Goal: Find specific page/section: Find specific page/section

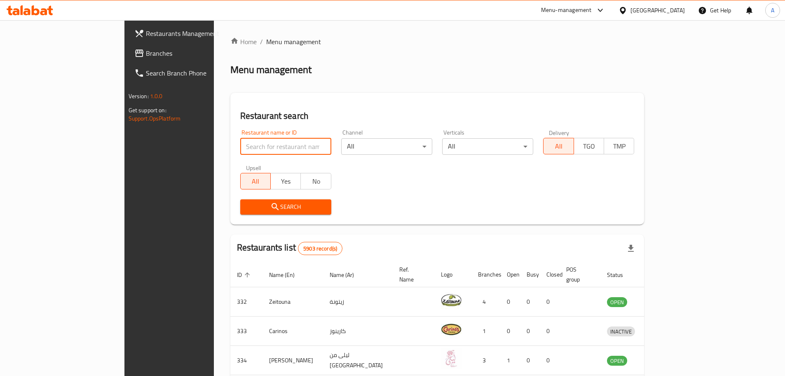
click at [240, 138] on input "search" at bounding box center [285, 146] width 91 height 16
paste input "Lass Flowers and Gifts"
type input "Lass Flowers and Gifts"
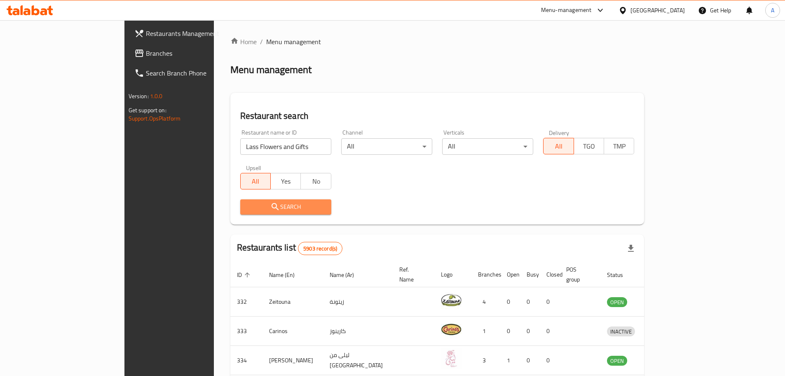
click at [280, 206] on span "Search" at bounding box center [286, 207] width 78 height 10
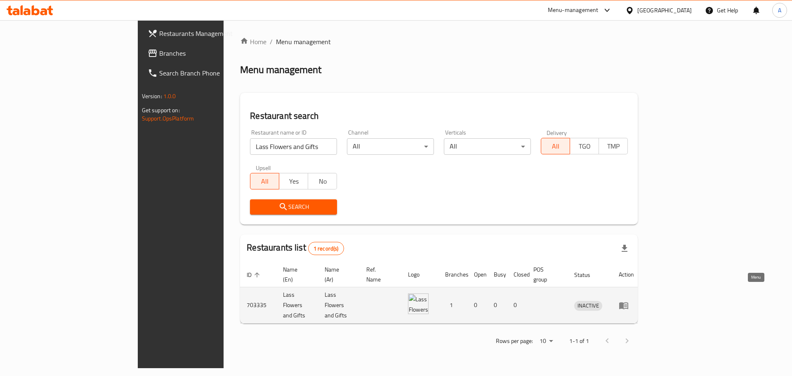
click at [628, 302] on icon "enhanced table" at bounding box center [623, 305] width 9 height 7
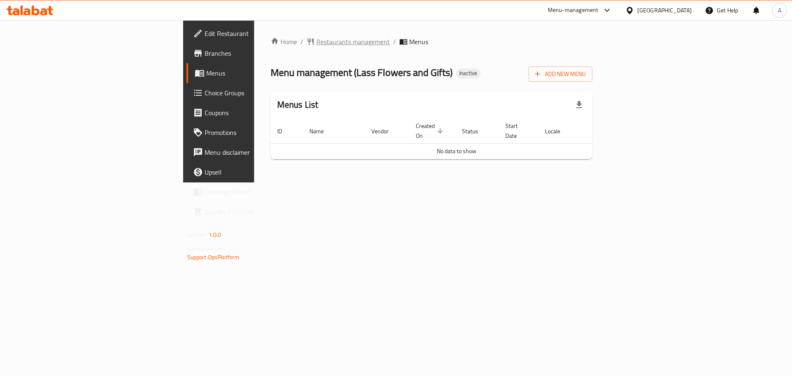
click at [316, 45] on span "Restaurants management" at bounding box center [352, 42] width 73 height 10
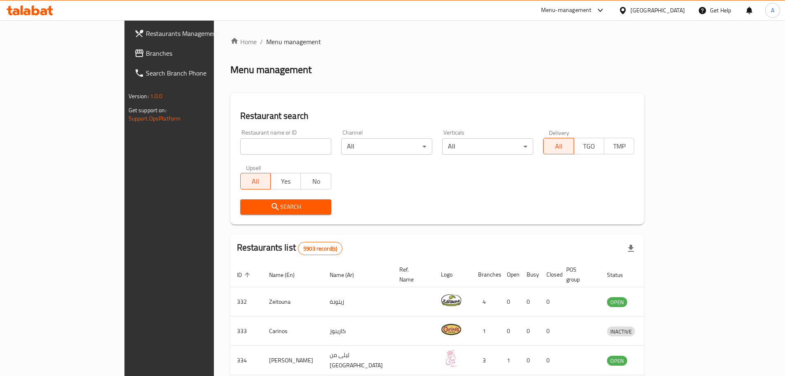
click at [240, 143] on input "search" at bounding box center [285, 146] width 91 height 16
type input "ashtel"
click button "Search" at bounding box center [285, 206] width 91 height 15
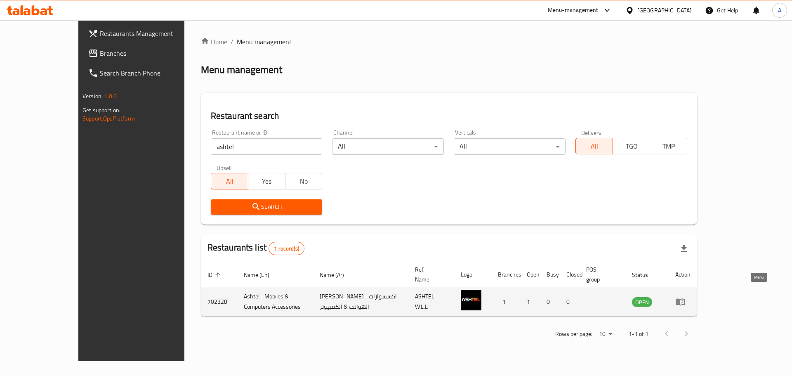
click at [684, 298] on icon "enhanced table" at bounding box center [679, 301] width 9 height 7
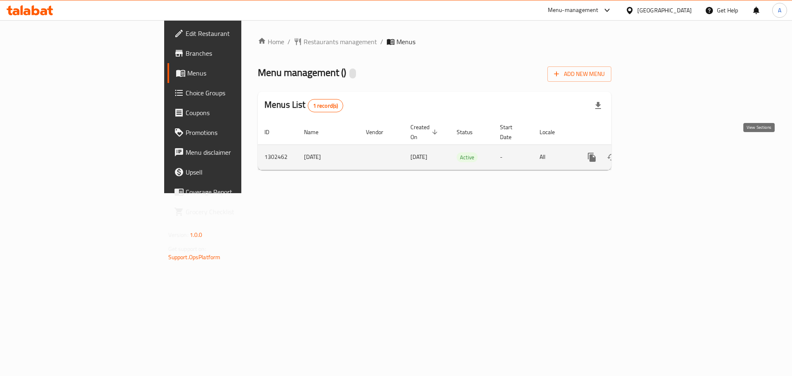
click at [661, 147] on link "enhanced table" at bounding box center [651, 157] width 20 height 20
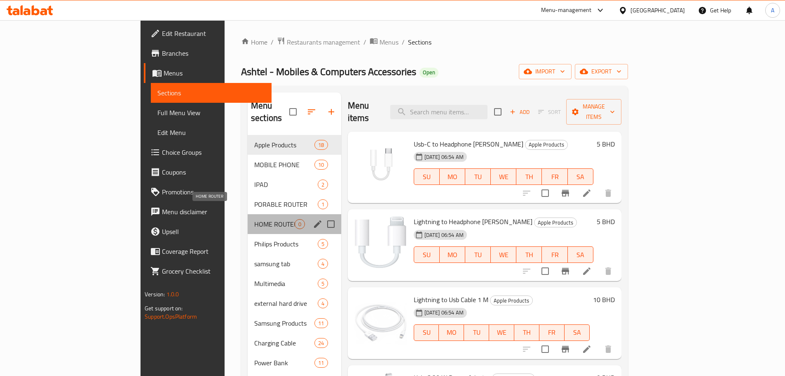
click at [254, 219] on span "HOME ROUTER" at bounding box center [274, 224] width 40 height 10
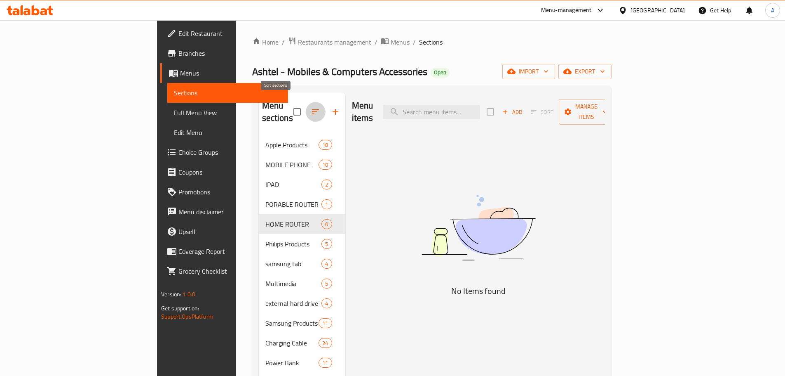
click at [306, 102] on button "button" at bounding box center [316, 112] width 20 height 20
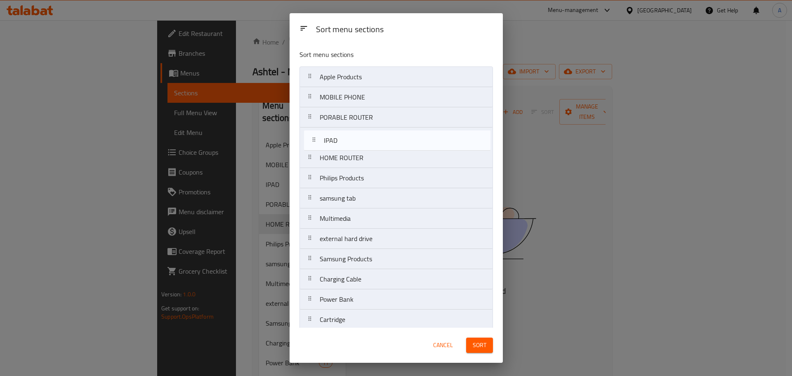
drag, startPoint x: 310, startPoint y: 120, endPoint x: 313, endPoint y: 145, distance: 25.4
click at [313, 145] on nav "Apple Products MOBILE PHONE IPAD PORABLE ROUTER HOME ROUTER Philips Products sa…" at bounding box center [395, 359] width 193 height 587
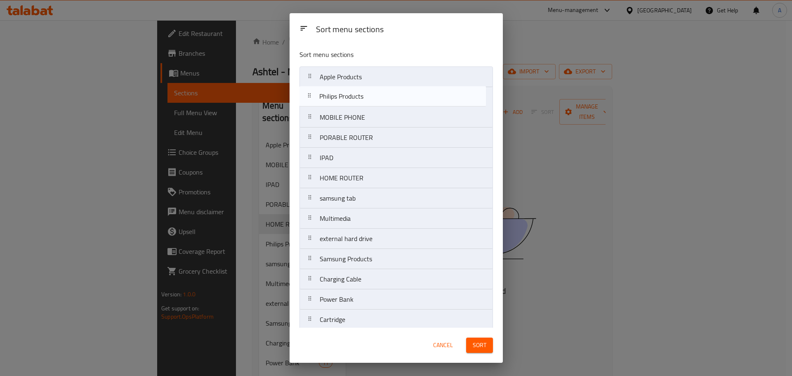
drag, startPoint x: 311, startPoint y: 179, endPoint x: 310, endPoint y: 93, distance: 85.8
click at [310, 93] on nav "Apple Products MOBILE PHONE PORABLE ROUTER IPAD HOME ROUTER Philips Products sa…" at bounding box center [395, 359] width 193 height 587
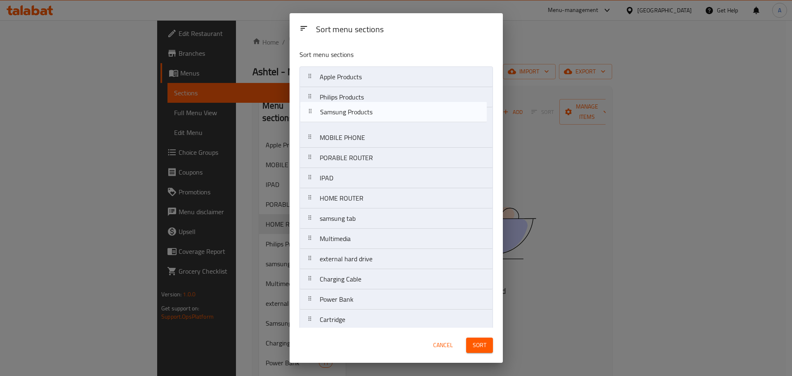
drag, startPoint x: 308, startPoint y: 260, endPoint x: 309, endPoint y: 110, distance: 149.7
click at [309, 110] on nav "Apple Products Philips Products MOBILE PHONE PORABLE ROUTER IPAD HOME ROUTER sa…" at bounding box center [395, 359] width 193 height 587
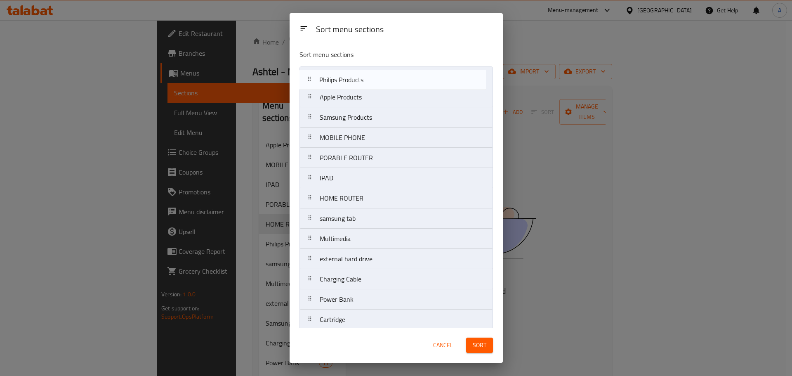
drag, startPoint x: 311, startPoint y: 97, endPoint x: 310, endPoint y: 78, distance: 19.8
click at [310, 77] on nav "Apple Products Philips Products Samsung Products MOBILE PHONE PORABLE ROUTER IP…" at bounding box center [395, 359] width 193 height 587
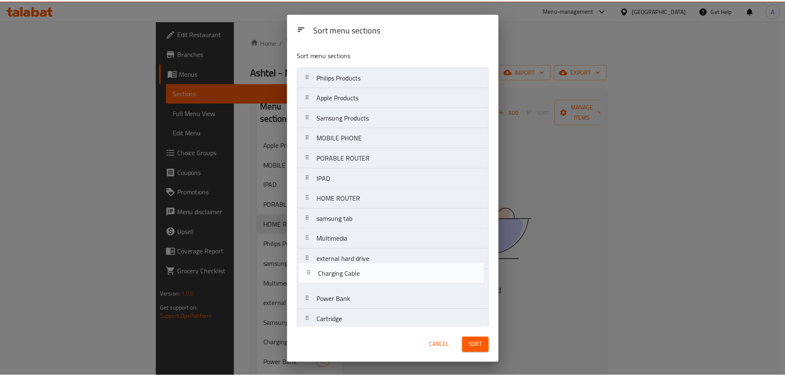
scroll to position [2, 0]
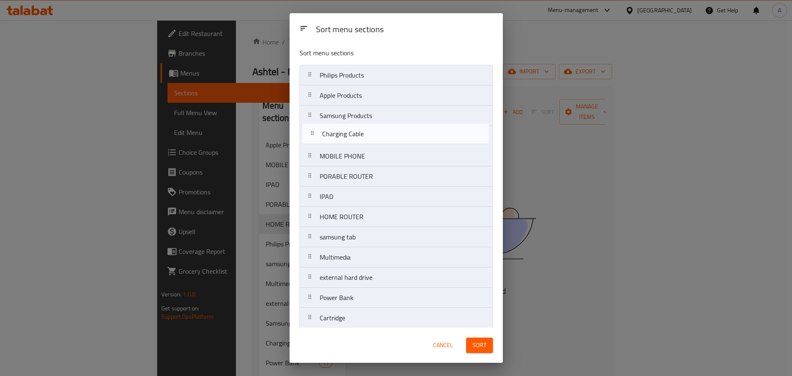
drag, startPoint x: 307, startPoint y: 280, endPoint x: 310, endPoint y: 133, distance: 147.2
click at [310, 133] on nav "Philips Products Apple Products Samsung Products MOBILE PHONE PORABLE ROUTER IP…" at bounding box center [395, 358] width 193 height 587
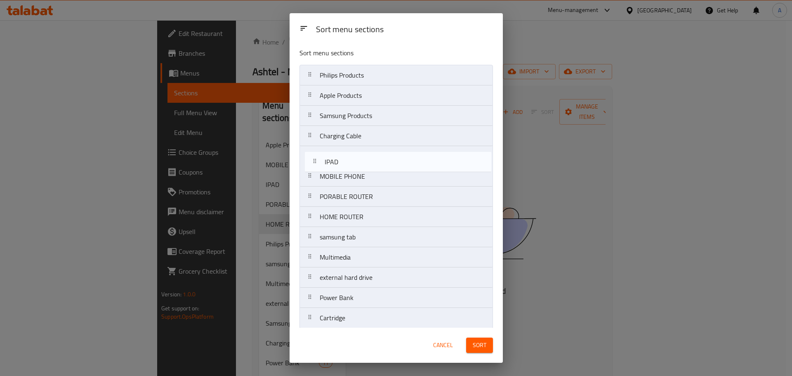
drag, startPoint x: 309, startPoint y: 195, endPoint x: 315, endPoint y: 155, distance: 40.8
click at [315, 154] on nav "Philips Products Apple Products Samsung Products Charging Cable MOBILE PHONE PO…" at bounding box center [395, 358] width 193 height 587
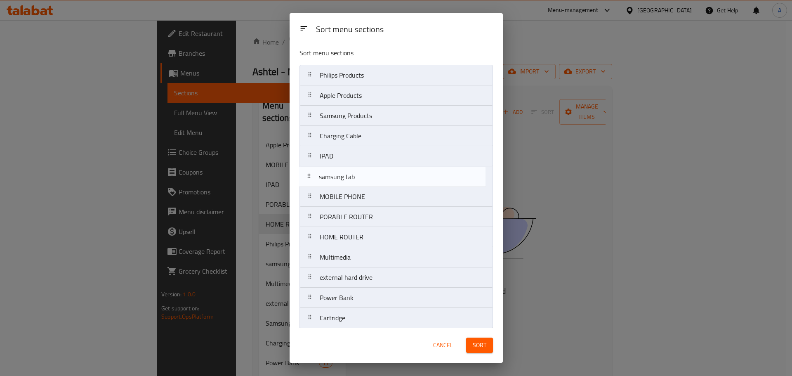
drag, startPoint x: 311, startPoint y: 235, endPoint x: 310, endPoint y: 175, distance: 60.2
click at [310, 175] on nav "Philips Products Apple Products Samsung Products Charging Cable IPAD MOBILE PHO…" at bounding box center [395, 358] width 193 height 587
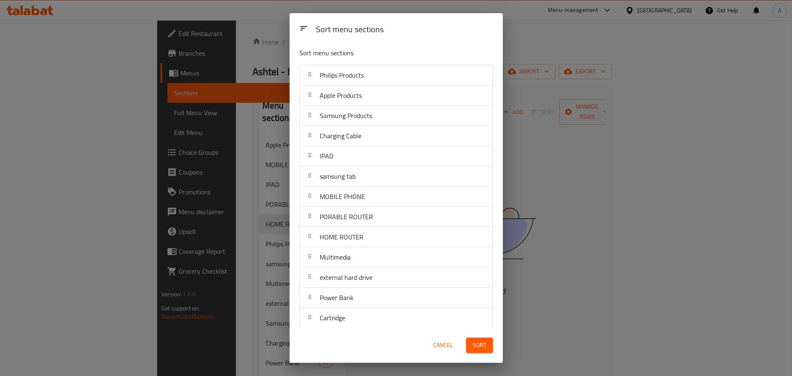
click at [482, 342] on span "Sort" at bounding box center [479, 345] width 14 height 10
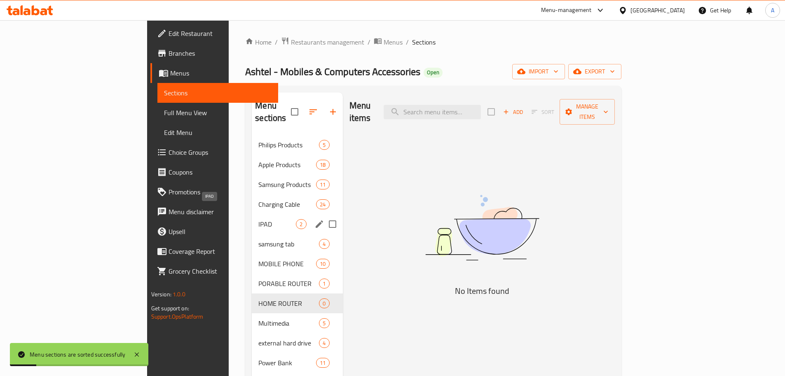
click at [259, 219] on span "IPAD" at bounding box center [278, 224] width 38 height 10
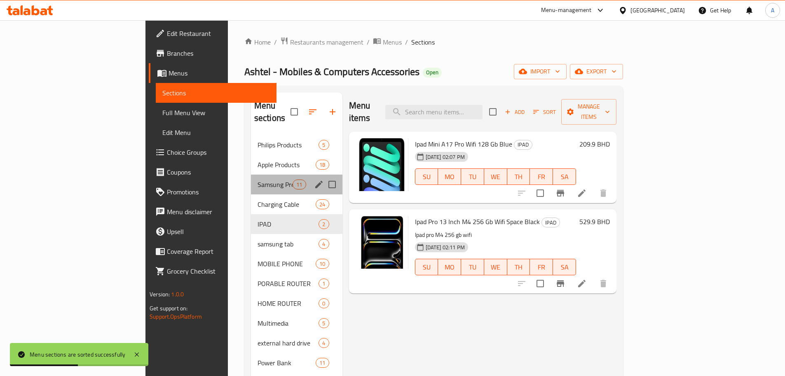
click at [251, 179] on div "Samsung Products 11" at bounding box center [297, 184] width 92 height 20
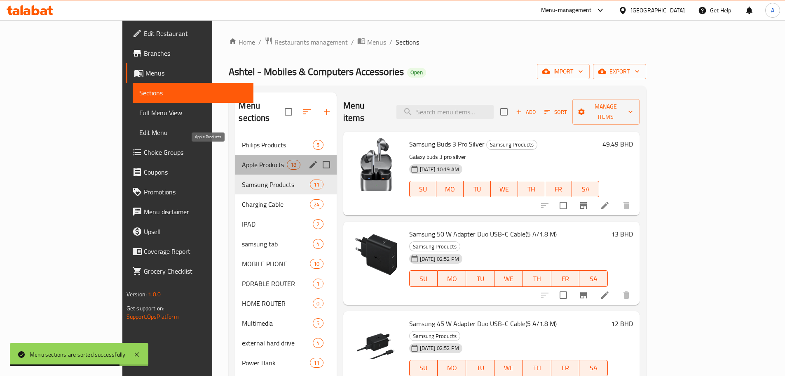
click at [242, 160] on span "Apple Products" at bounding box center [264, 165] width 45 height 10
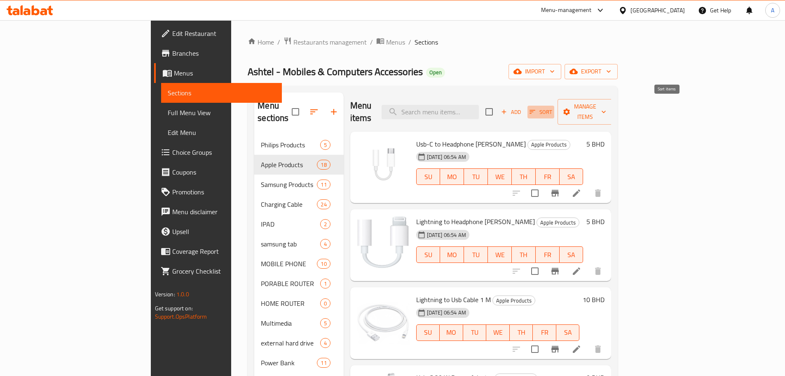
click at [536, 108] on icon "button" at bounding box center [532, 111] width 7 height 7
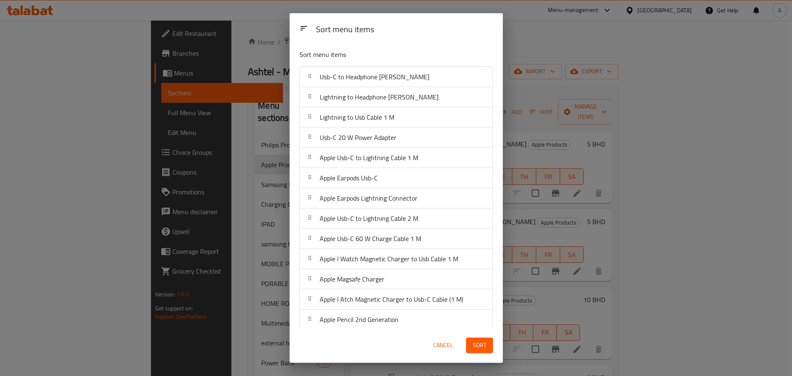
click at [540, 80] on div "Sort menu items Sort menu items Usb-C to Headphone Jack Adapter Lightning to He…" at bounding box center [396, 188] width 792 height 376
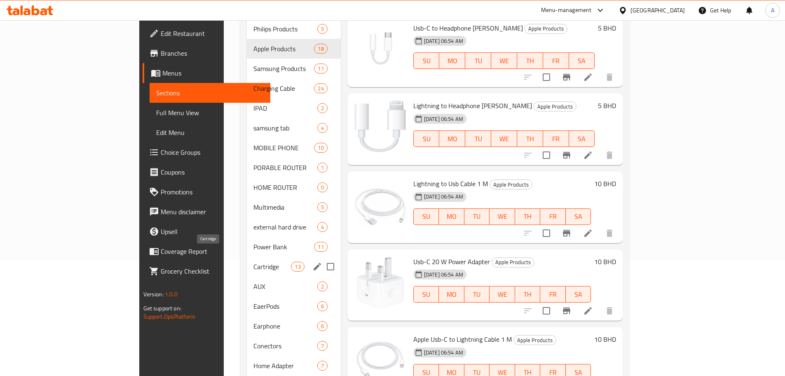
scroll to position [124, 0]
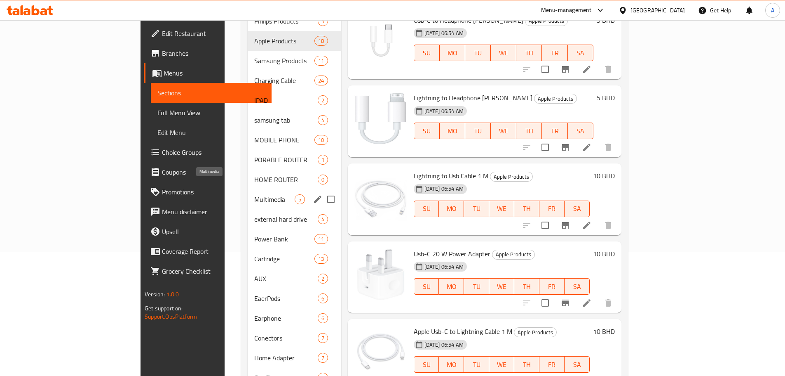
click at [254, 194] on span "Multimedia" at bounding box center [274, 199] width 40 height 10
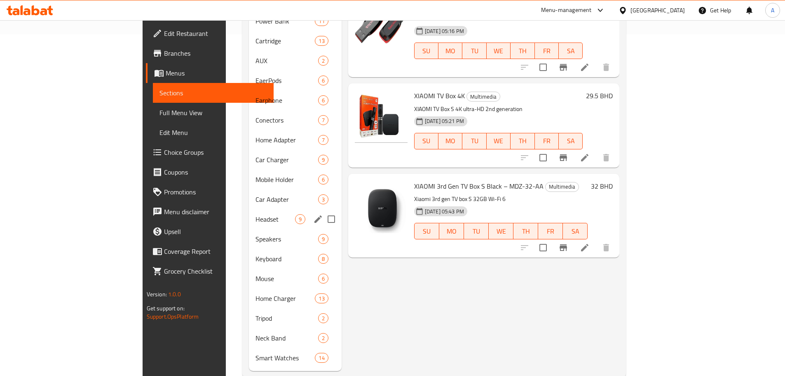
scroll to position [347, 0]
